Goal: Find specific page/section: Find specific page/section

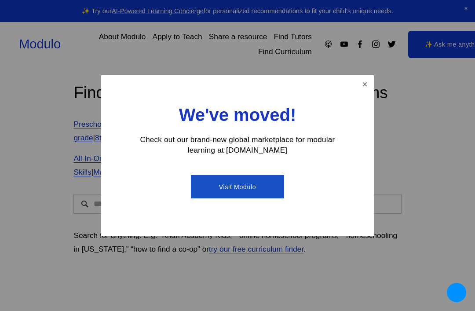
click at [368, 89] on link "Close" at bounding box center [364, 83] width 15 height 15
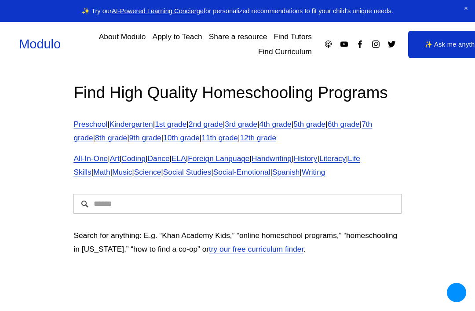
click at [249, 128] on link "3rd grade" at bounding box center [241, 124] width 33 height 9
click at [257, 128] on link "3rd grade" at bounding box center [241, 124] width 33 height 9
